Goal: Task Accomplishment & Management: Manage account settings

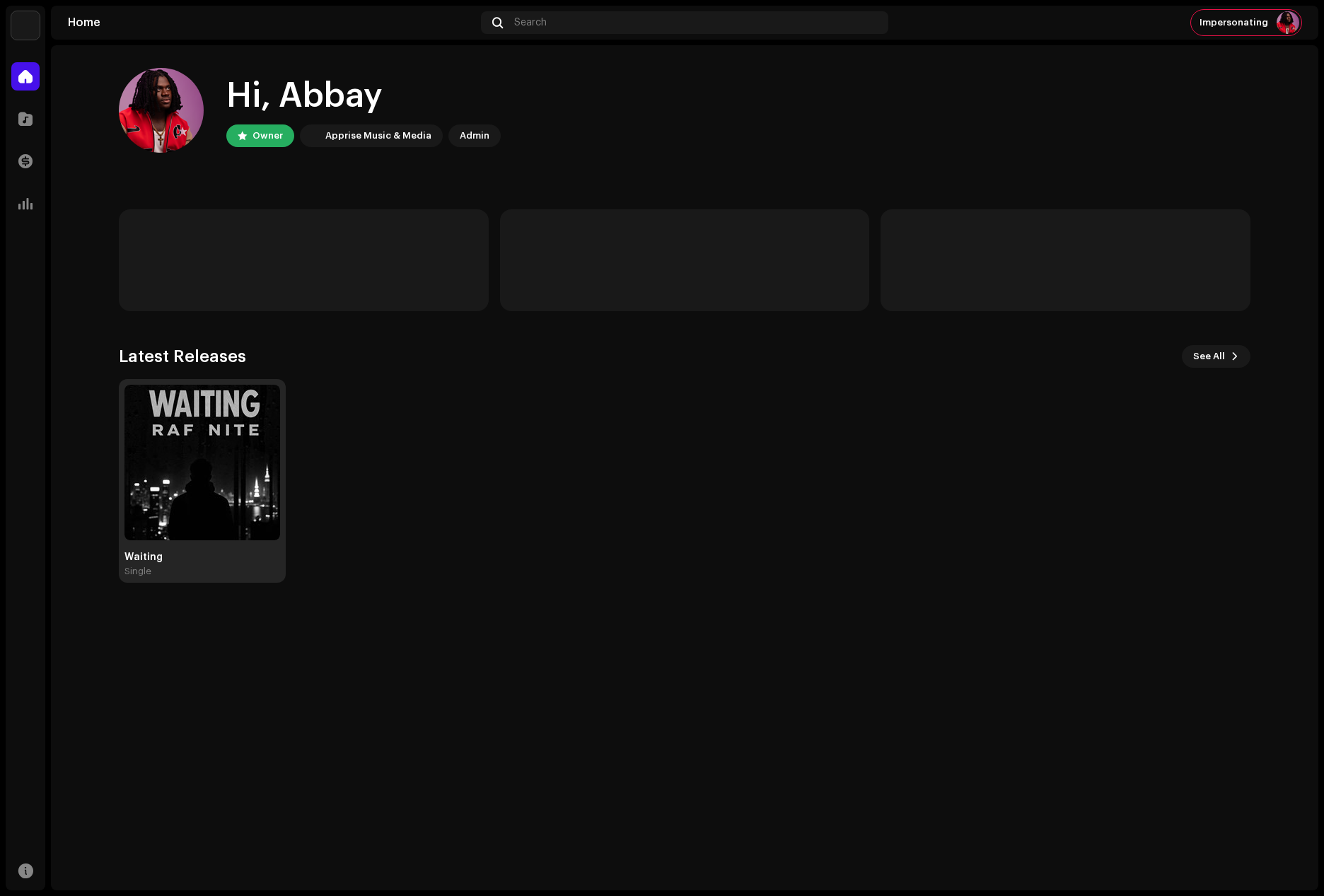
click at [180, 466] on img at bounding box center [201, 462] width 156 height 155
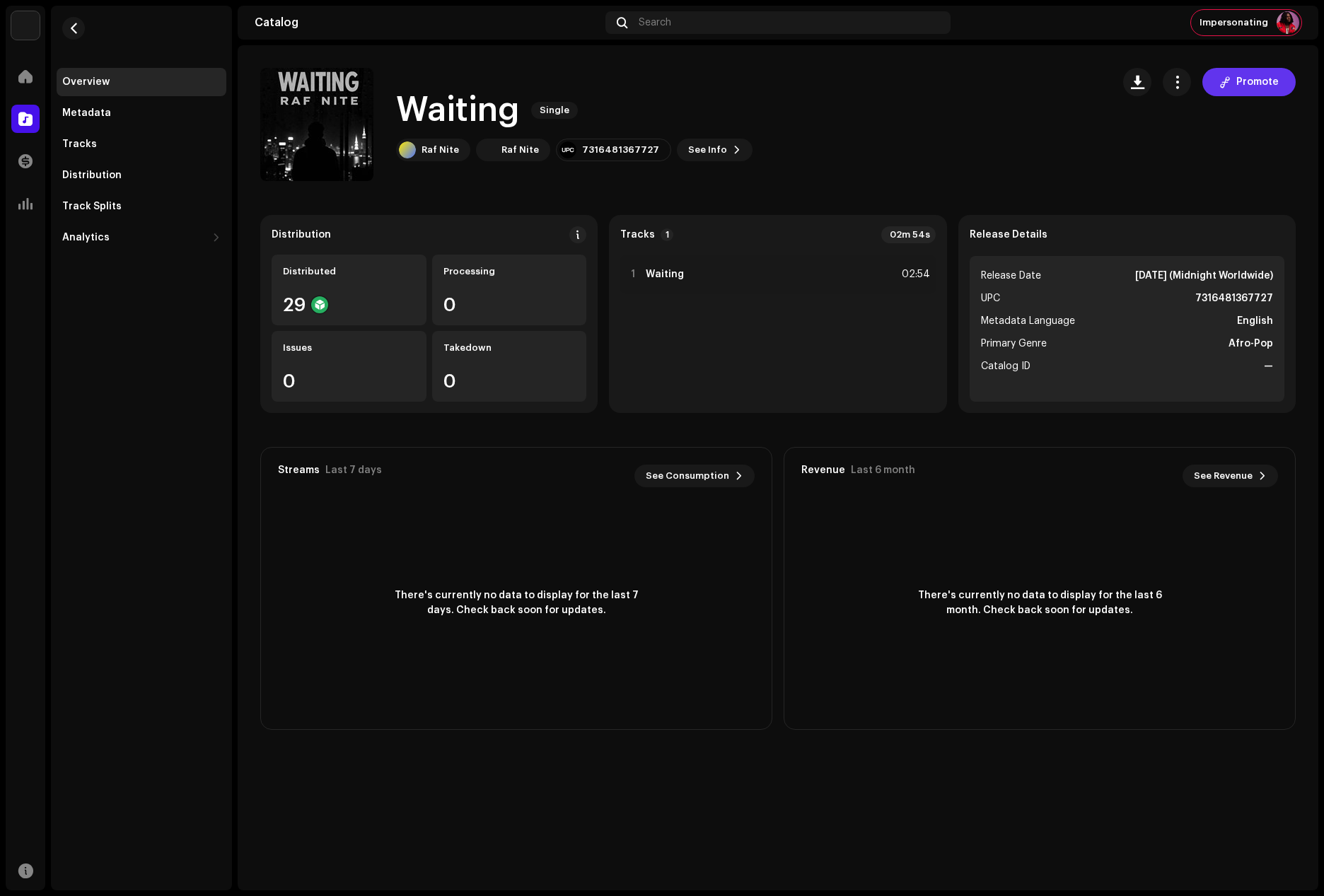
click at [1251, 93] on span "Promote" at bounding box center [1257, 82] width 42 height 28
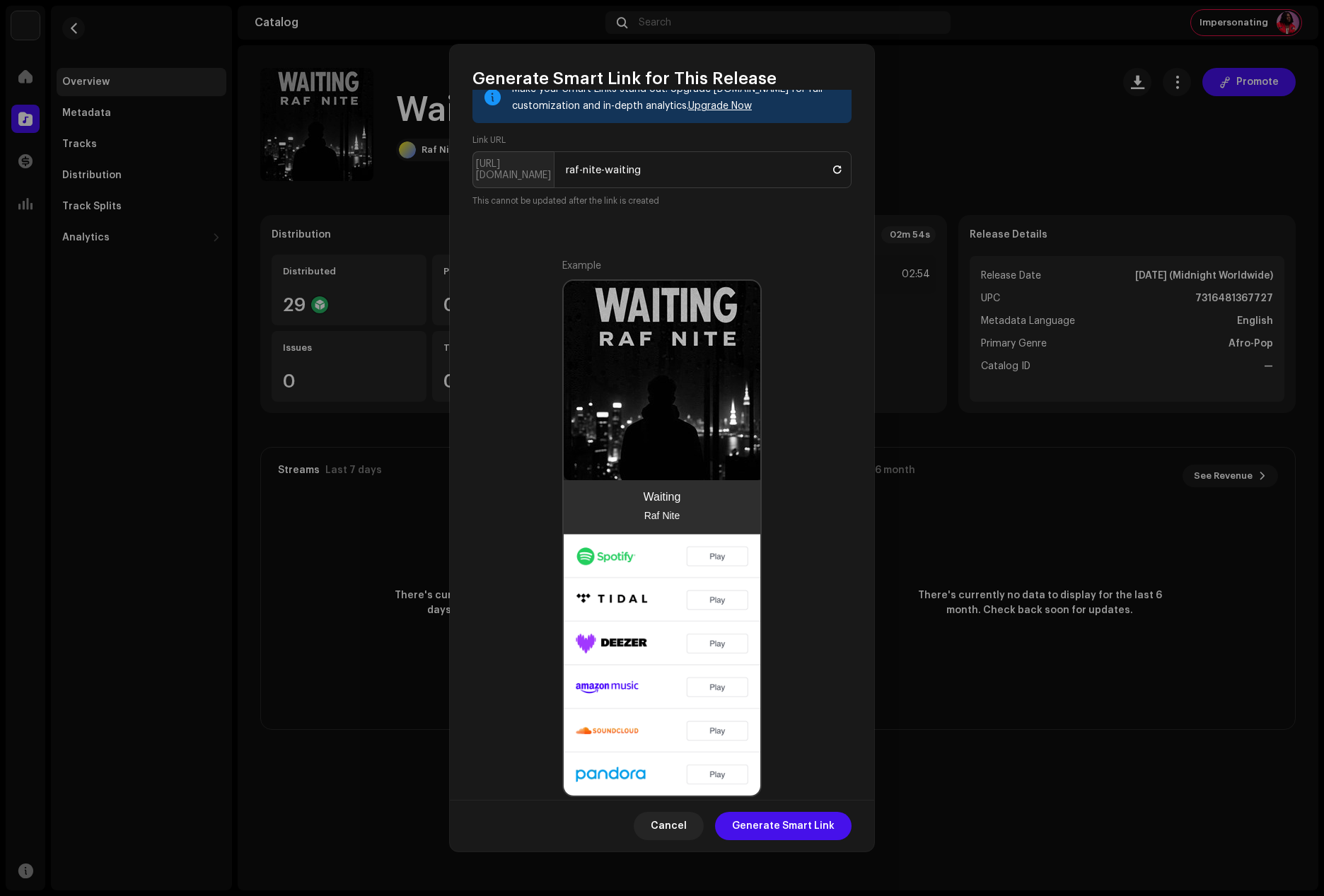
scroll to position [146, 0]
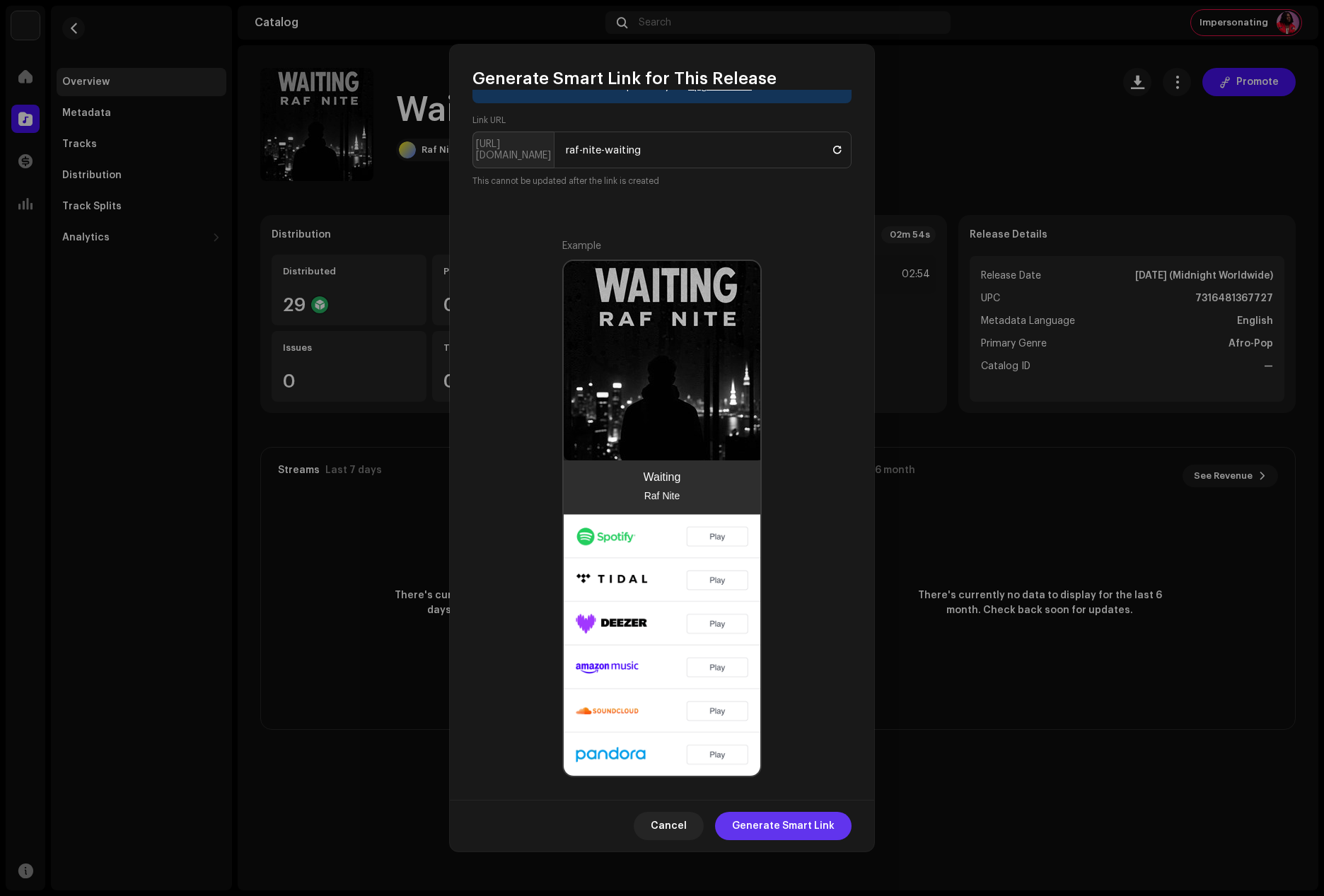
click at [775, 826] on span "Generate Smart Link" at bounding box center [783, 825] width 102 height 28
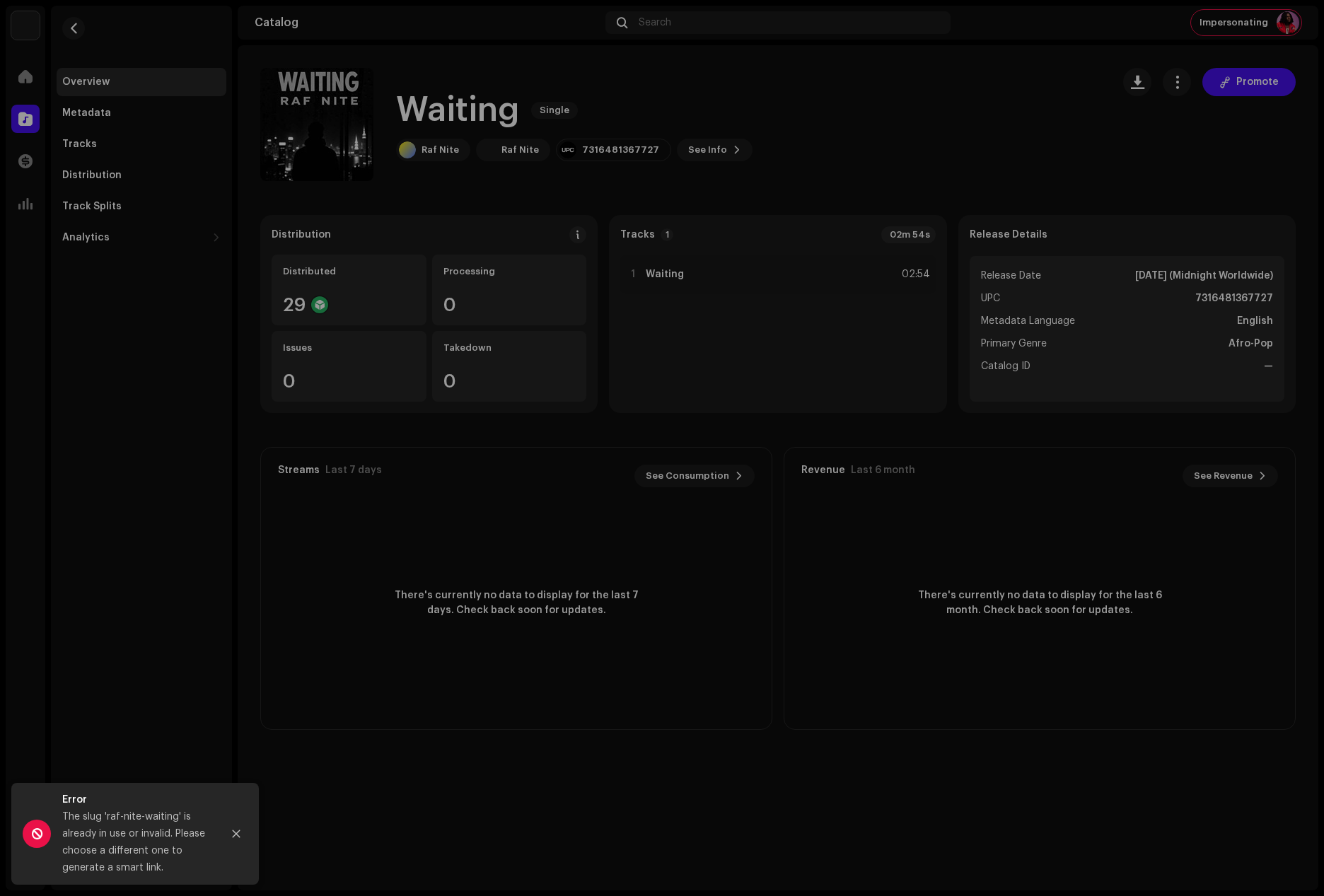
click at [991, 99] on div "Generate Smart Link for This Release A Smart Link simplifies music distribution…" at bounding box center [662, 448] width 1324 height 896
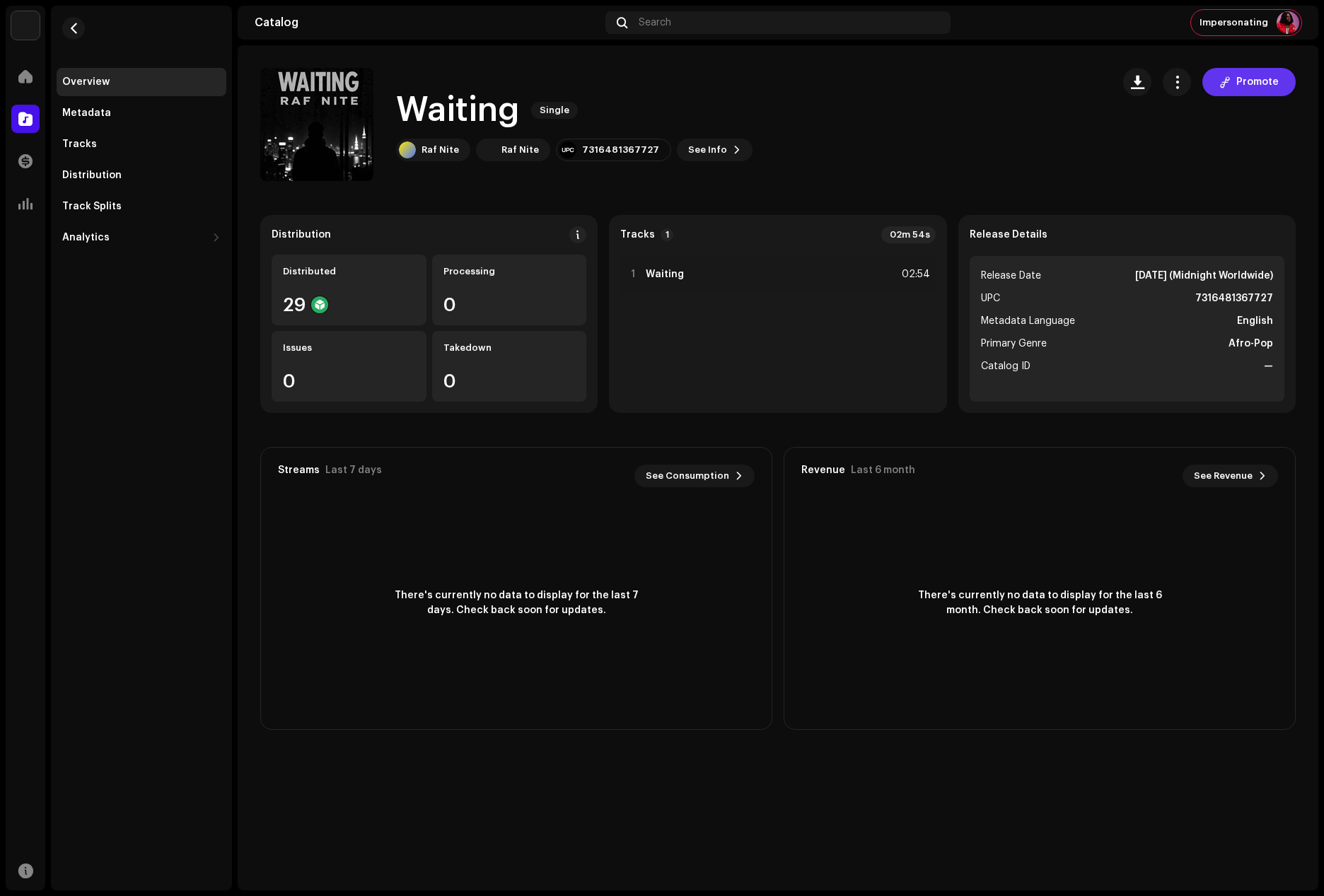
click at [1271, 78] on span "Promote" at bounding box center [1257, 82] width 42 height 28
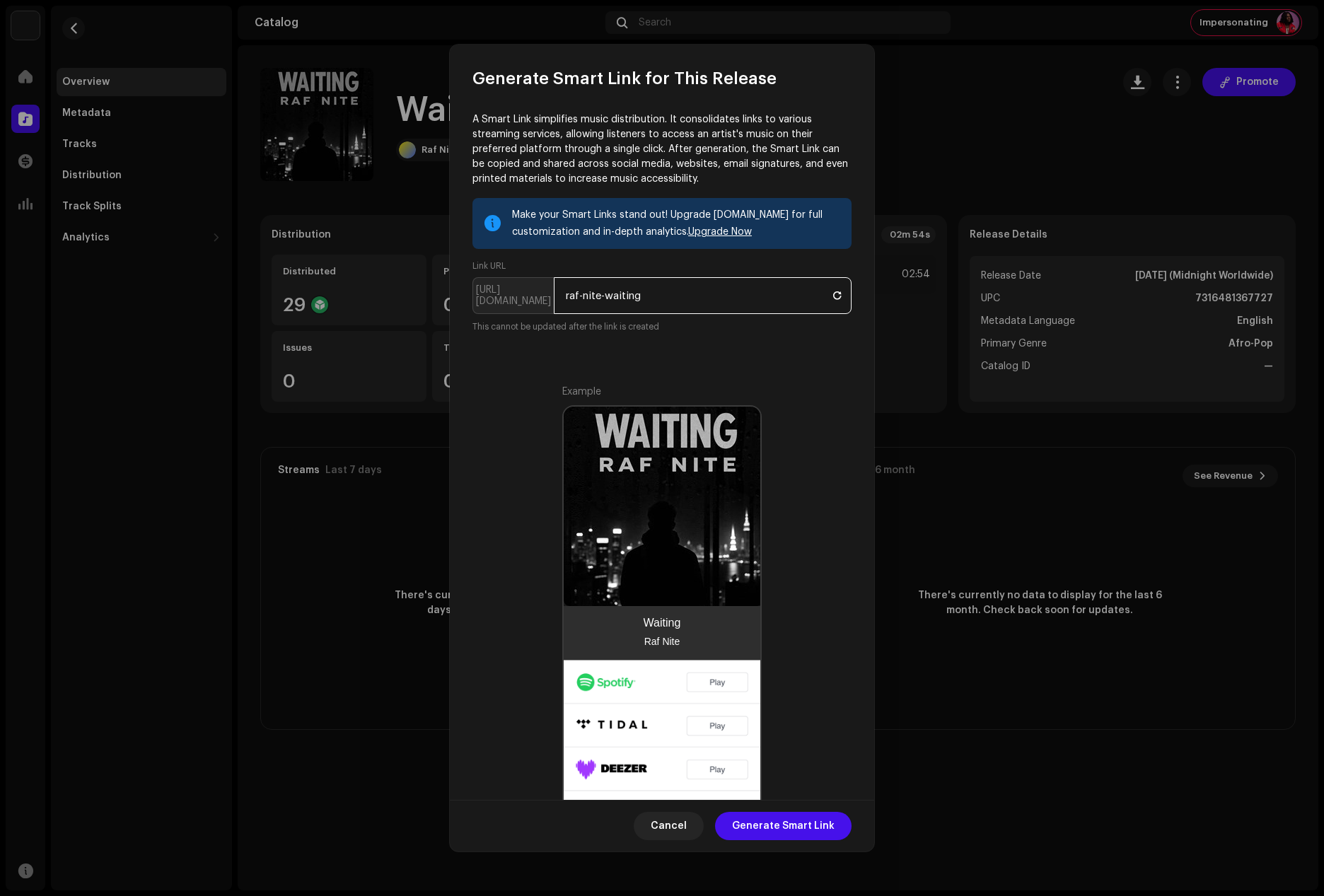
click at [582, 294] on input "raf-nite-waiting" at bounding box center [702, 295] width 298 height 37
click at [602, 294] on input "rafnite-waiting" at bounding box center [702, 295] width 298 height 37
type input "rafniteXwaiting"
click at [792, 821] on span "Generate Smart Link" at bounding box center [783, 825] width 102 height 28
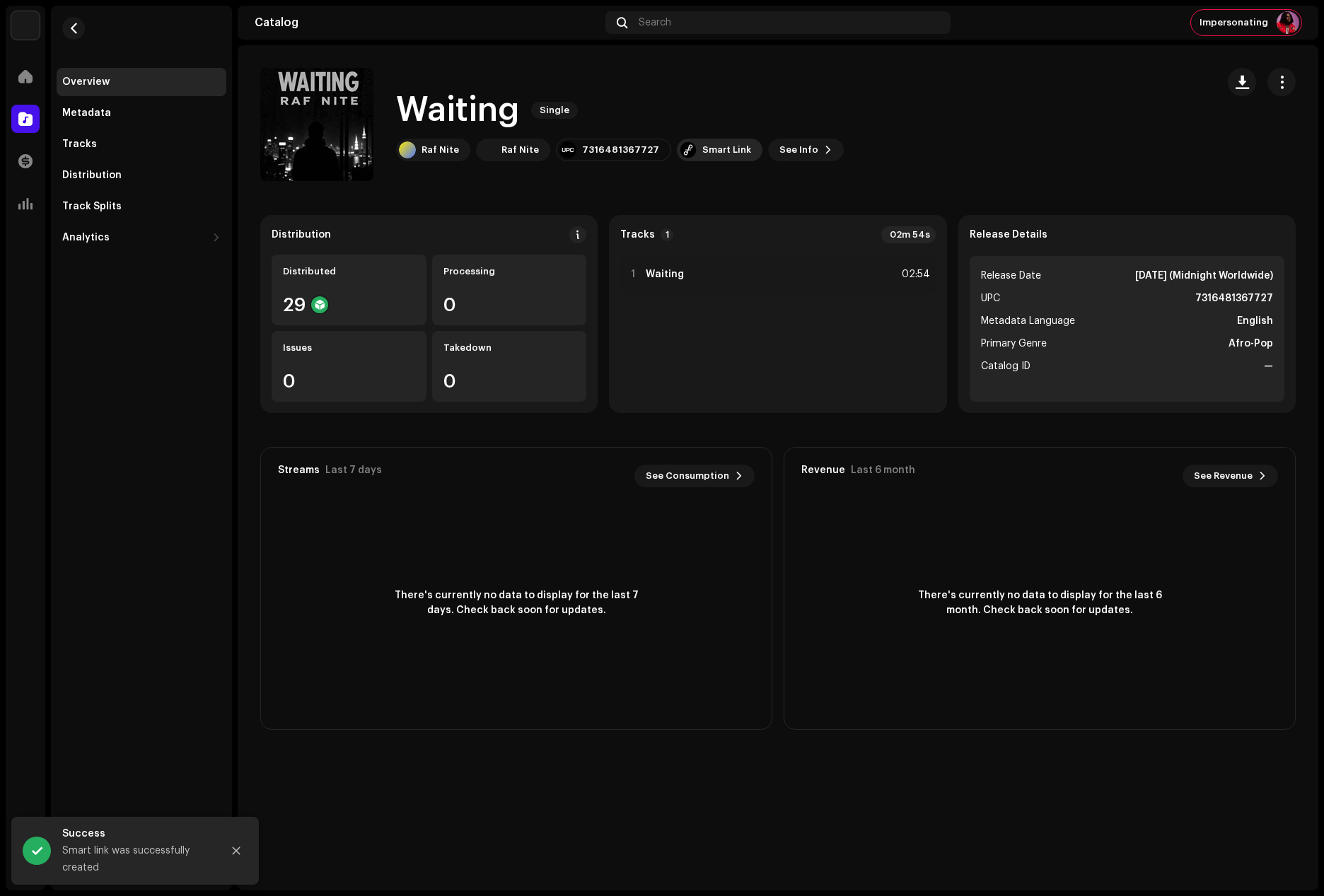
click at [708, 153] on div "Smart Link" at bounding box center [726, 150] width 49 height 12
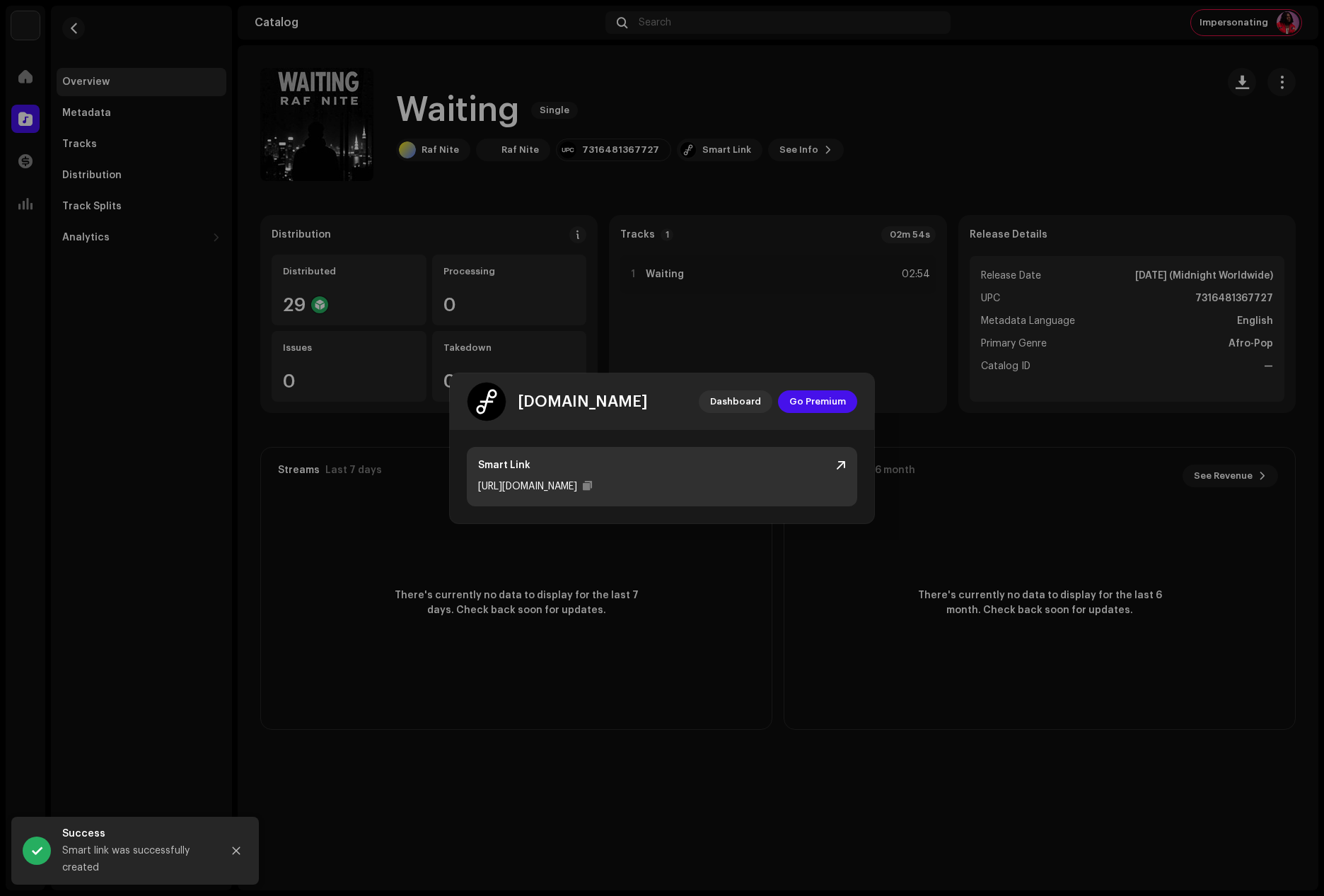
click at [839, 462] on div at bounding box center [840, 465] width 10 height 12
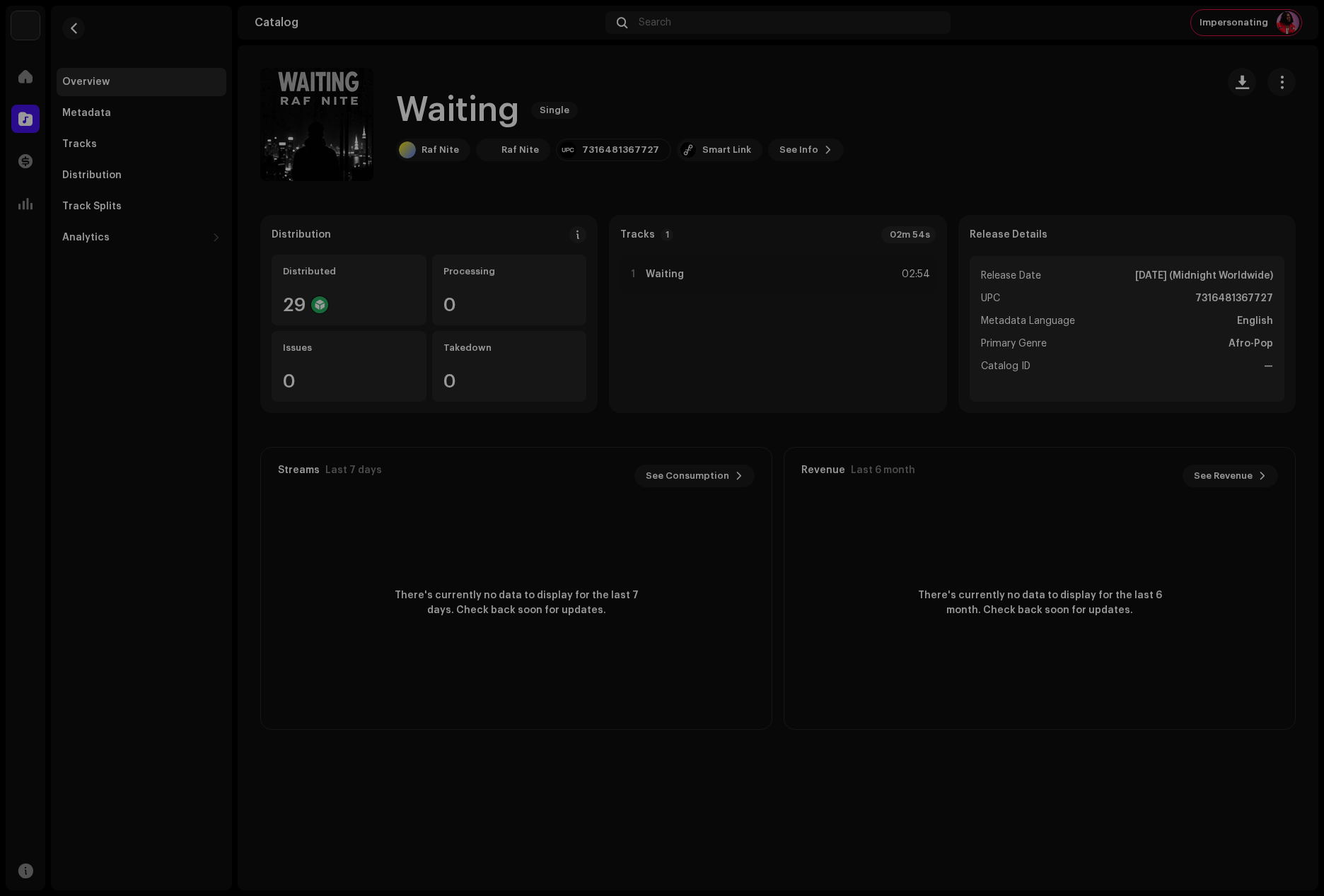
click at [955, 160] on div "feature.fm Dashboard Go Premium Smart Link https://ffm.to/rafnitexwaiting" at bounding box center [662, 448] width 1324 height 896
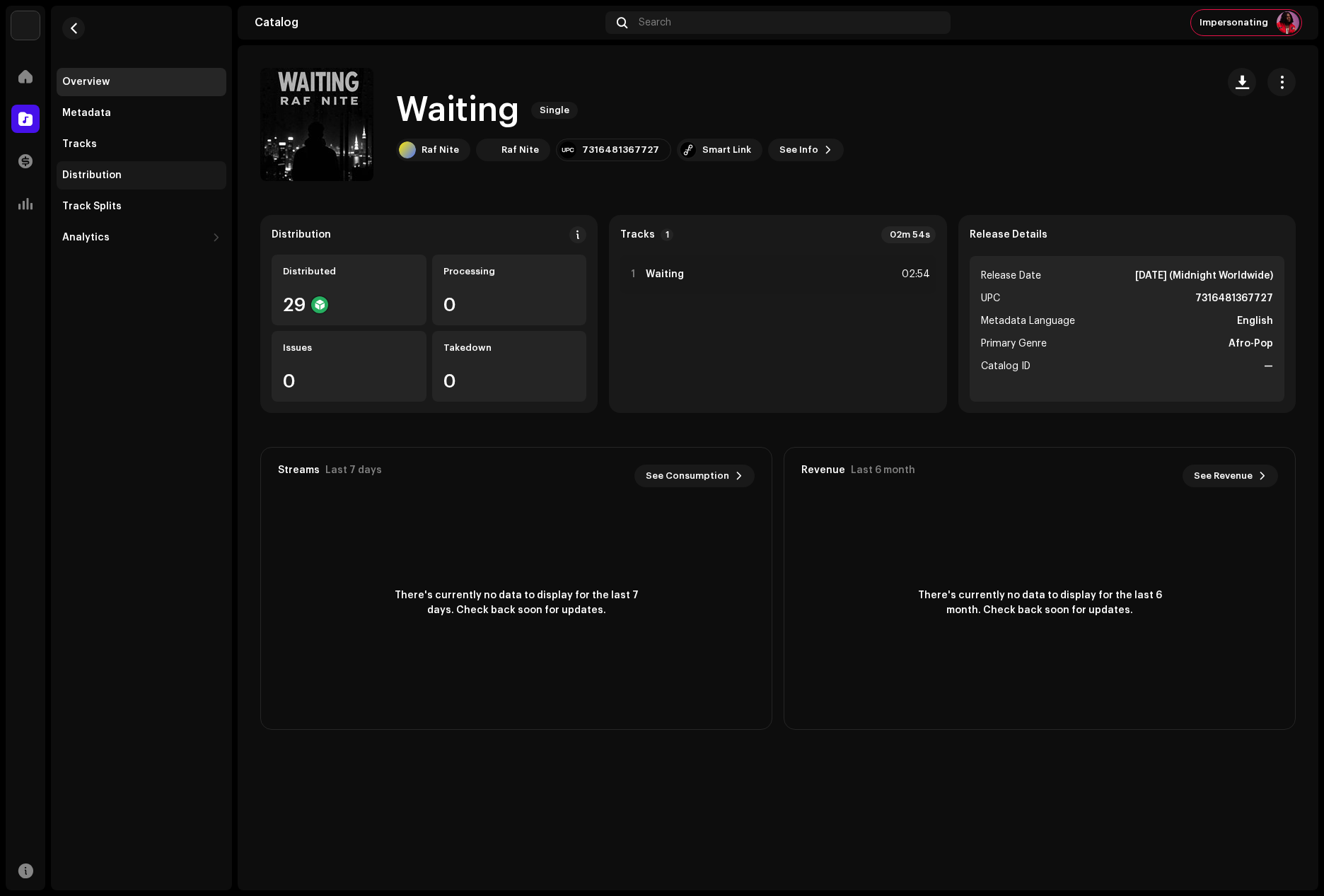
click at [104, 174] on div "Distribution" at bounding box center [92, 175] width 59 height 12
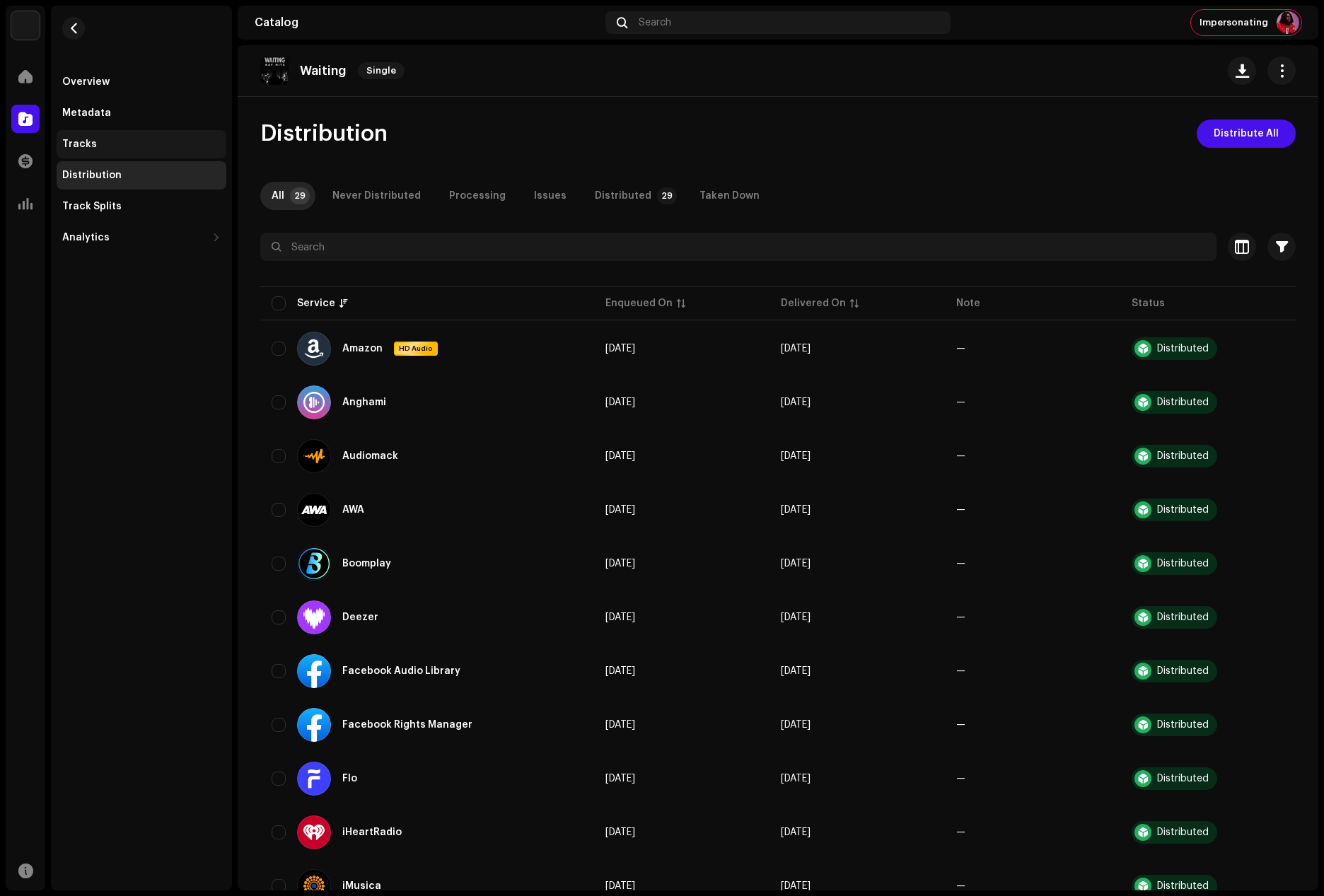
click at [88, 144] on div "Tracks" at bounding box center [79, 144] width 35 height 12
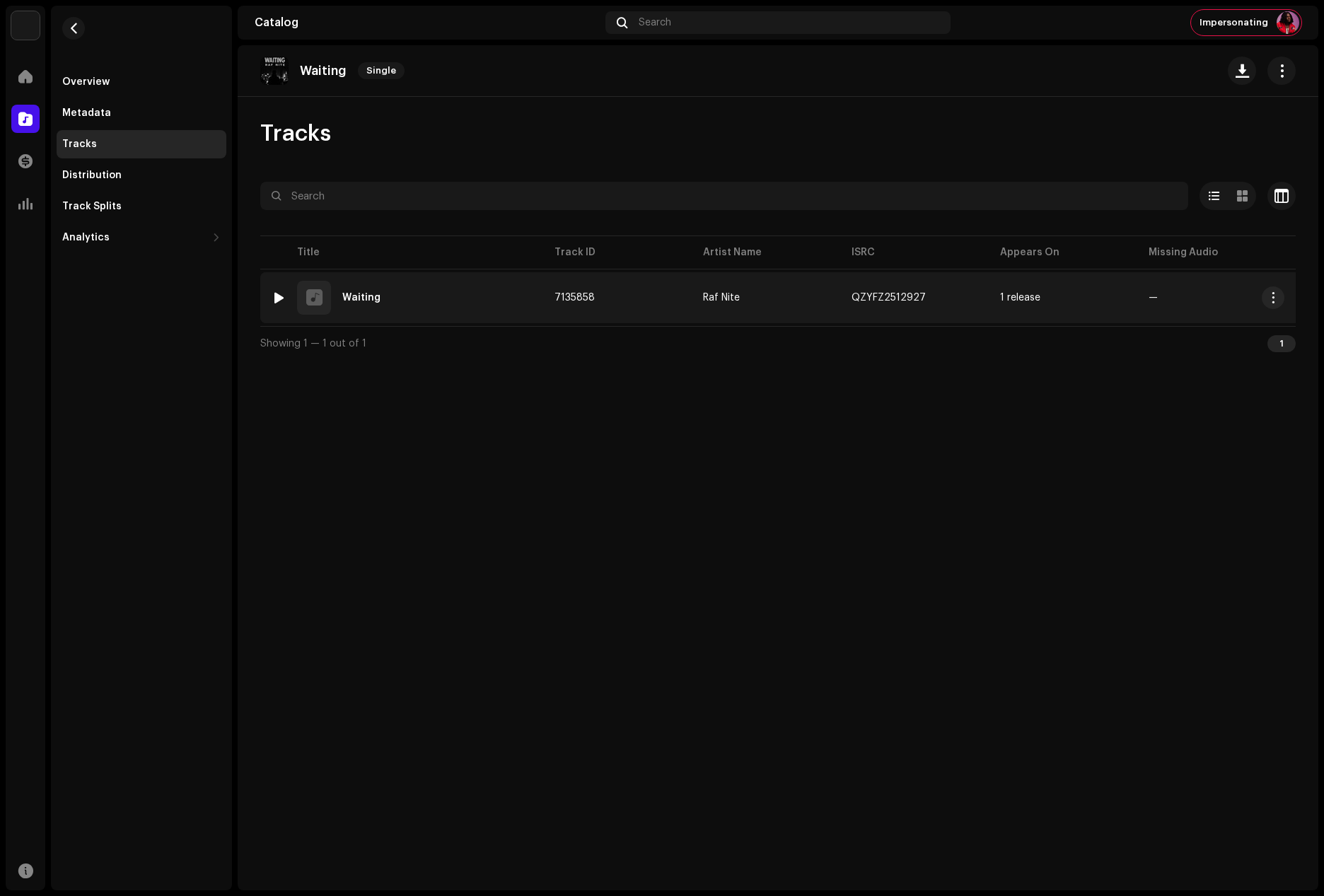
click at [367, 297] on div "Waiting" at bounding box center [361, 297] width 38 height 10
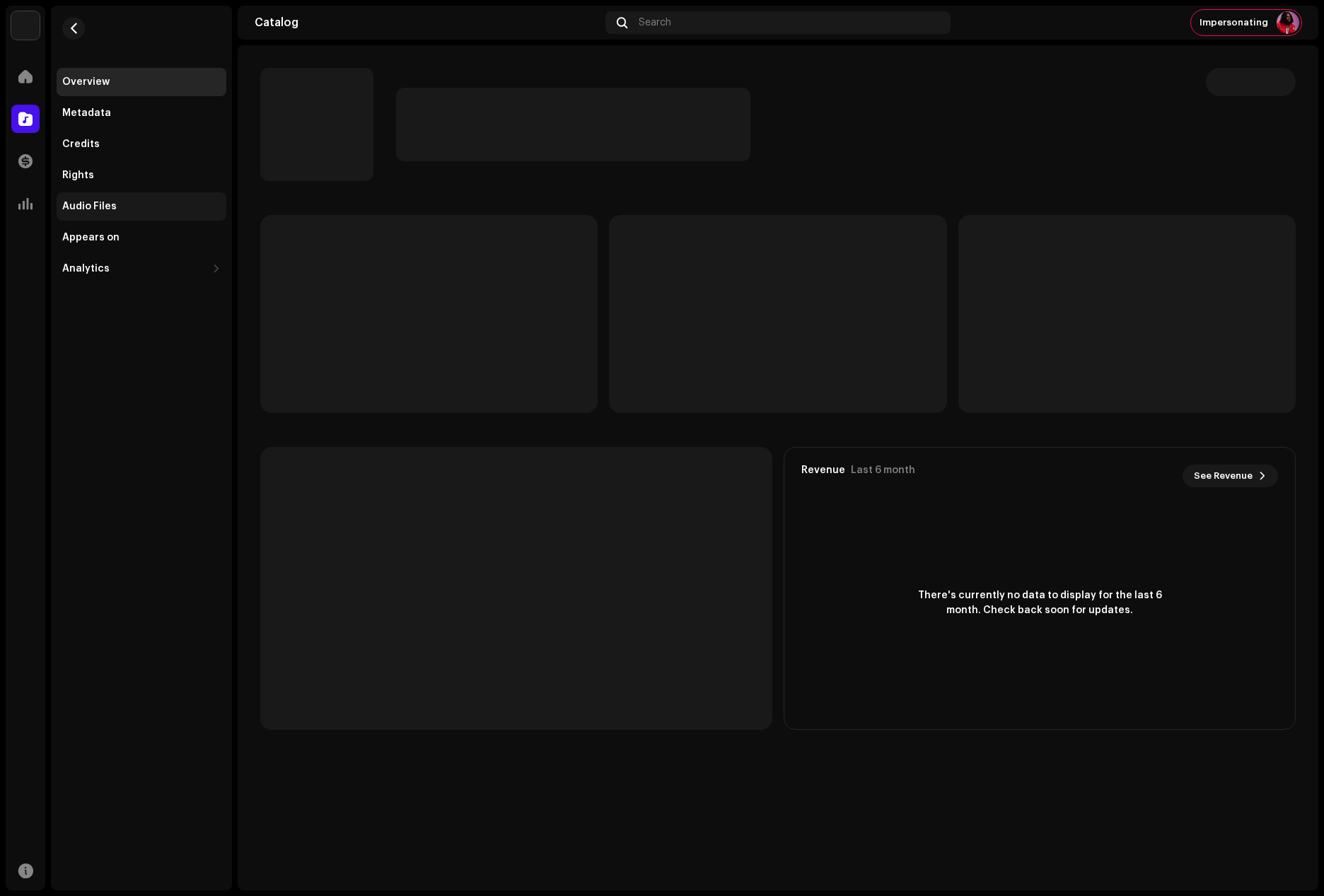
click at [96, 202] on div "Audio Files" at bounding box center [89, 206] width 55 height 12
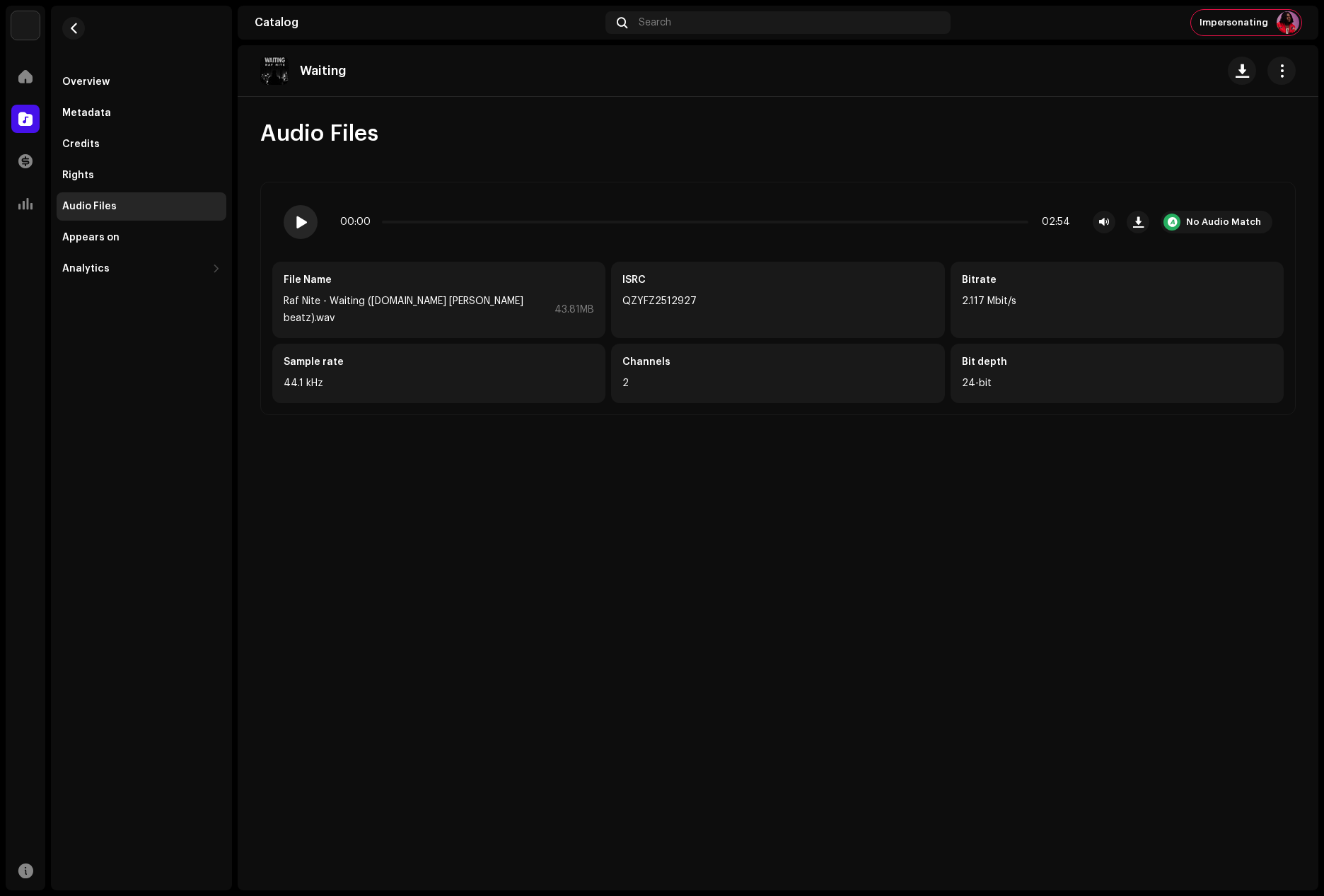
click at [297, 217] on span at bounding box center [299, 222] width 12 height 12
click at [84, 78] on div "Overview" at bounding box center [85, 82] width 48 height 12
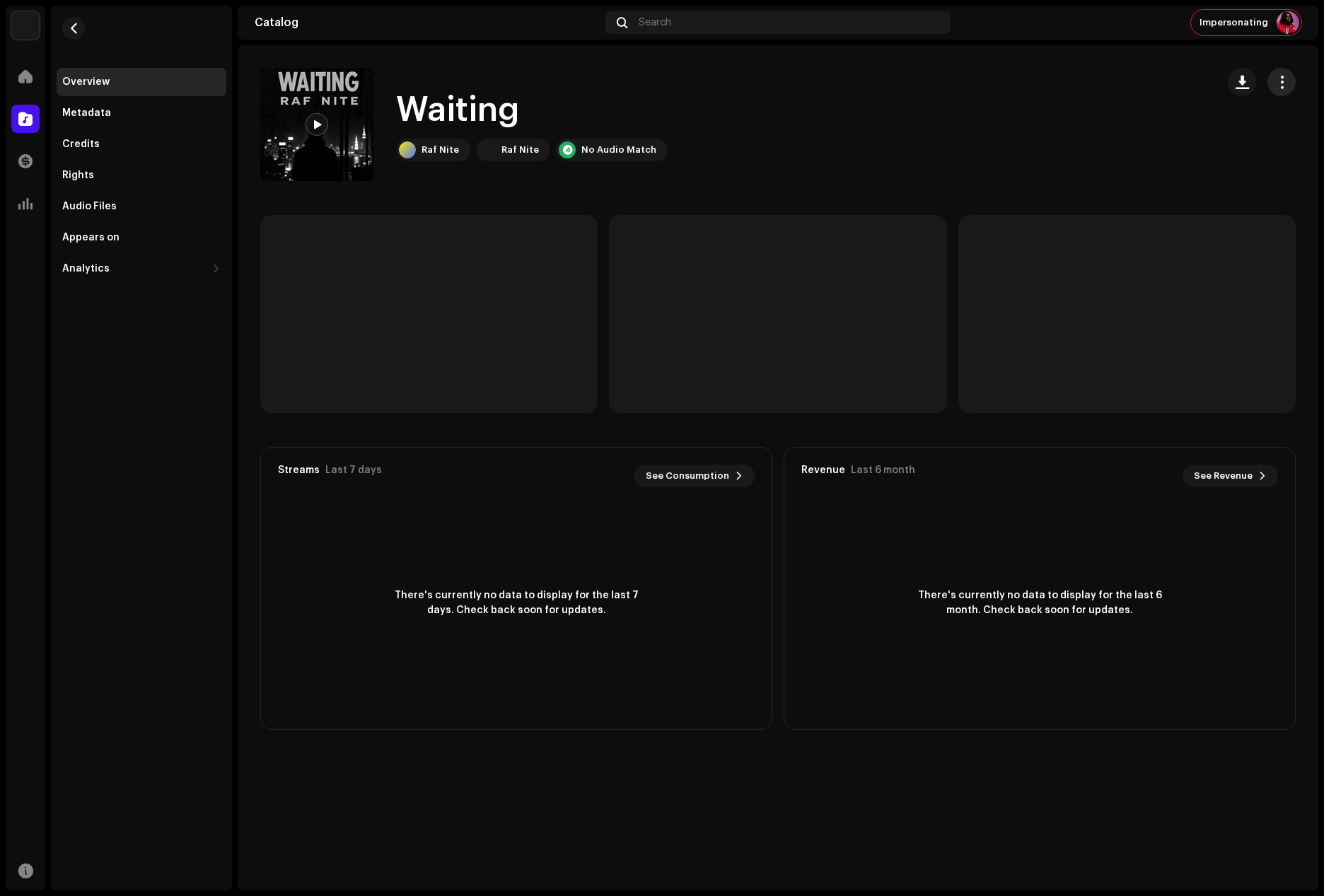
click at [1283, 81] on span "button" at bounding box center [1282, 82] width 13 height 12
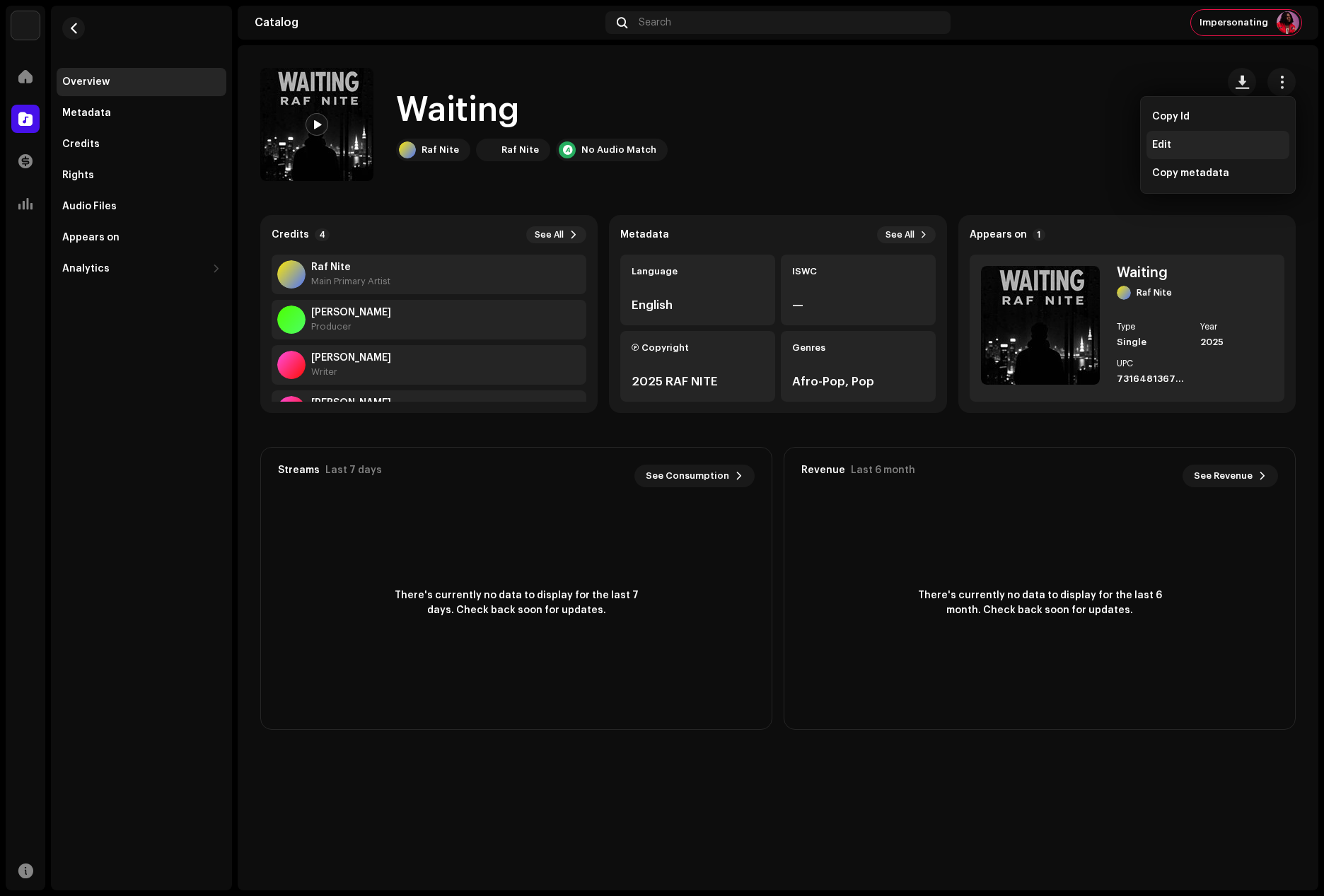
click at [1161, 141] on span "Edit" at bounding box center [1161, 145] width 19 height 12
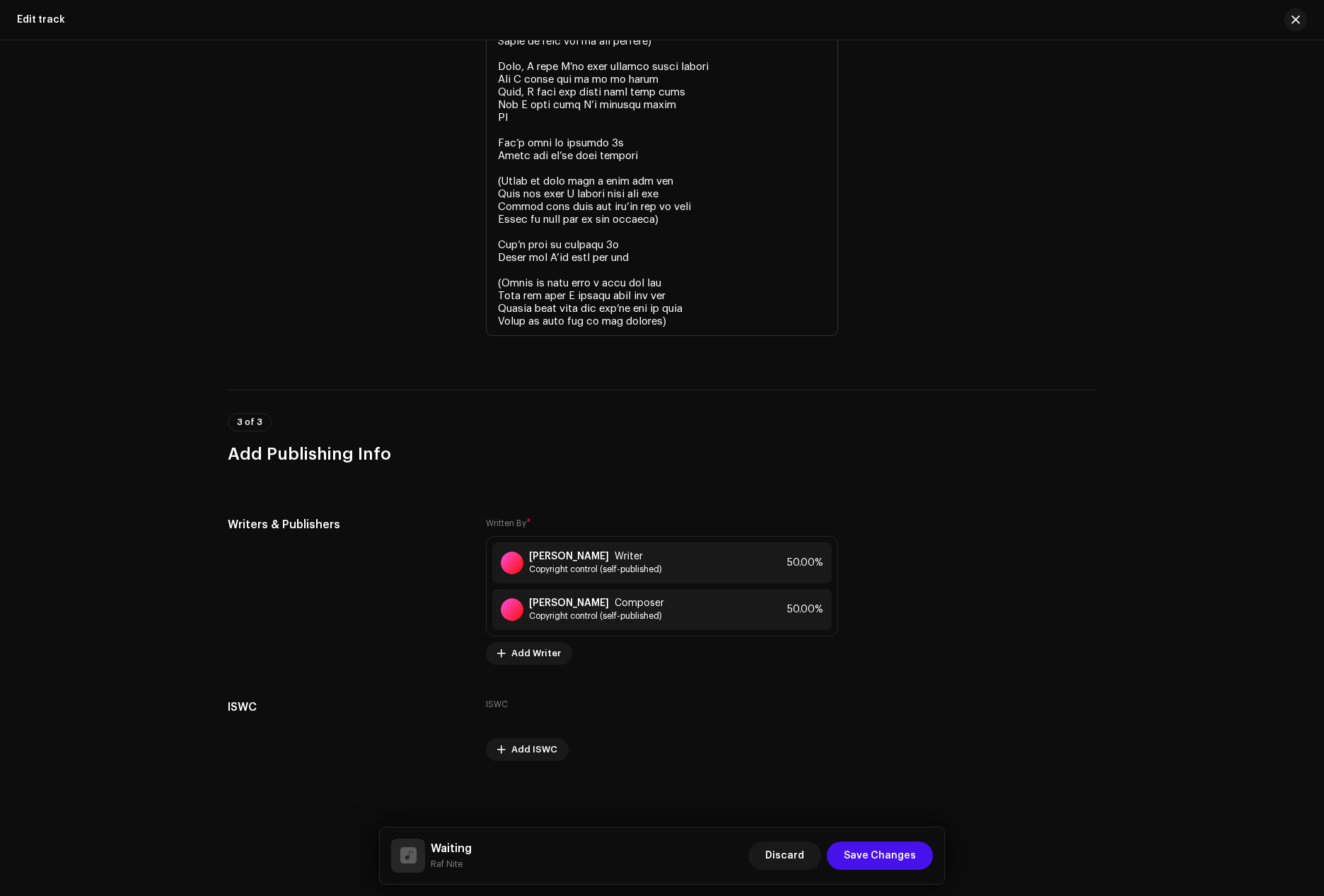
scroll to position [3410, 0]
click at [877, 856] on span "Save Changes" at bounding box center [880, 855] width 72 height 28
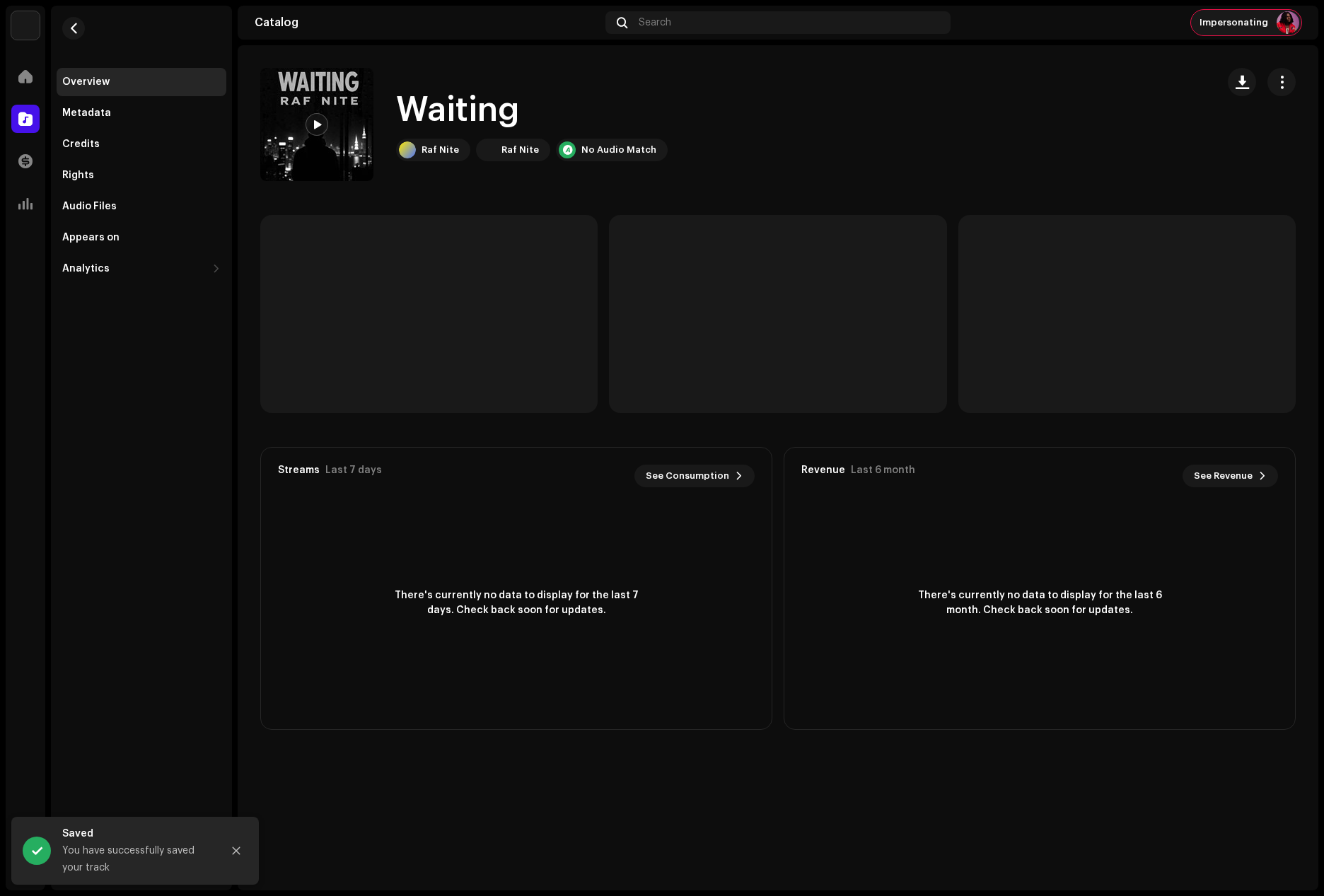
click at [1255, 25] on span "Impersonating" at bounding box center [1233, 22] width 68 height 12
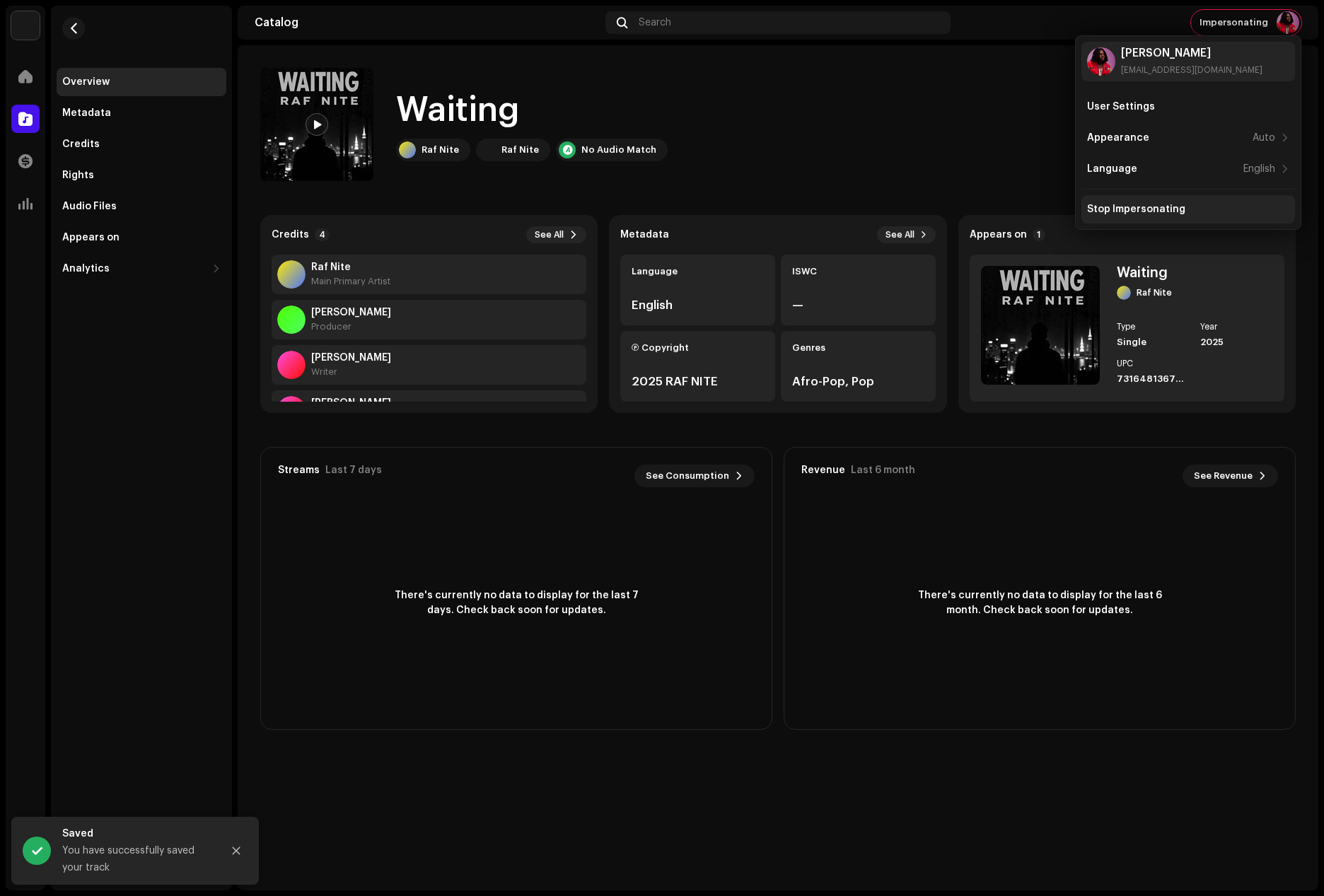
click at [1124, 208] on div "Stop Impersonating" at bounding box center [1135, 209] width 98 height 12
